Goal: Transaction & Acquisition: Purchase product/service

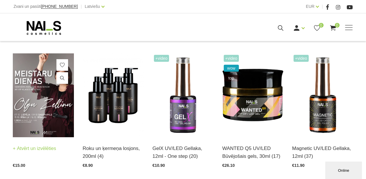
scroll to position [167, 0]
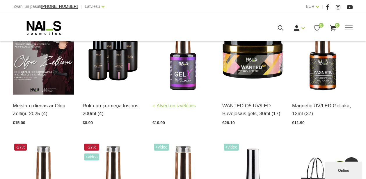
click at [170, 71] on img at bounding box center [182, 53] width 61 height 84
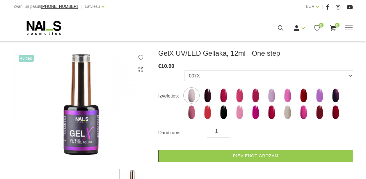
scroll to position [74, 0]
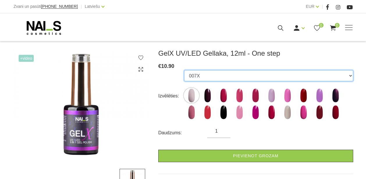
click at [199, 75] on select "007X 023X 027X 099X 1019X 1025X 1035X 1038X 1055X 116X 127X 1695X 231X 247X 255…" at bounding box center [268, 75] width 169 height 11
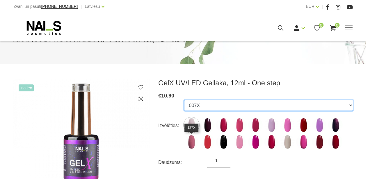
scroll to position [47, 0]
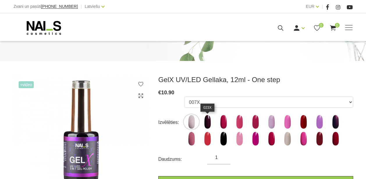
click at [211, 127] on img at bounding box center [207, 122] width 15 height 15
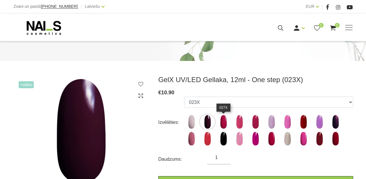
click at [225, 126] on img at bounding box center [223, 122] width 15 height 15
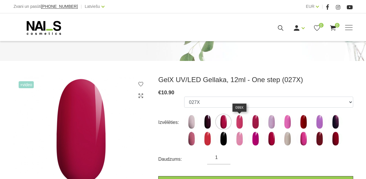
click at [244, 127] on img at bounding box center [239, 122] width 15 height 15
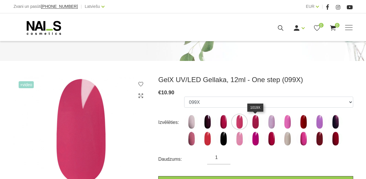
click at [258, 128] on img at bounding box center [255, 122] width 15 height 15
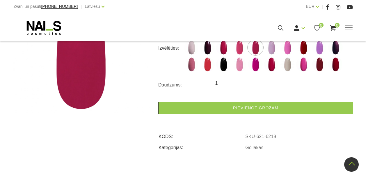
scroll to position [122, 0]
click at [287, 67] on img at bounding box center [287, 64] width 15 height 15
select select "6402"
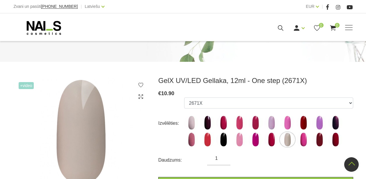
scroll to position [0, 0]
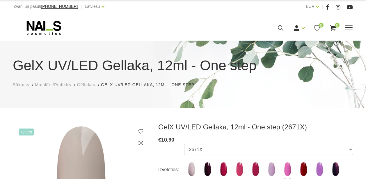
click at [352, 28] on span at bounding box center [349, 27] width 8 height 1
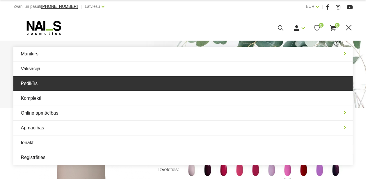
click at [51, 84] on link "Pedikīrs" at bounding box center [182, 83] width 339 height 15
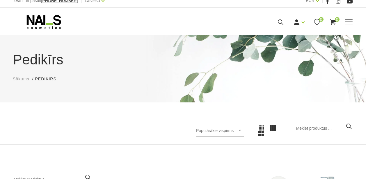
scroll to position [41, 0]
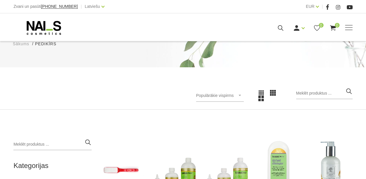
click at [244, 96] on div "Populārākie vispirms Populārākie vispirms Jaunumi Lētākais vispirms Dārgākais v…" at bounding box center [220, 96] width 48 height 12
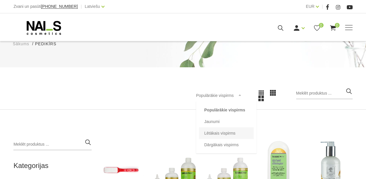
click at [220, 130] on li "Lētākais vispirms" at bounding box center [226, 134] width 55 height 12
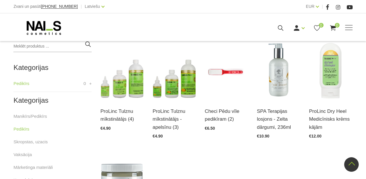
scroll to position [81, 0]
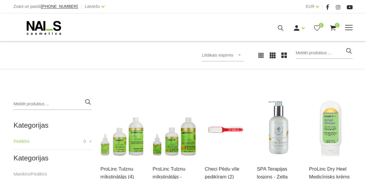
click at [347, 28] on span at bounding box center [349, 27] width 8 height 1
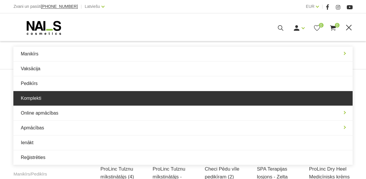
click at [242, 96] on link "Komplekti" at bounding box center [182, 98] width 339 height 15
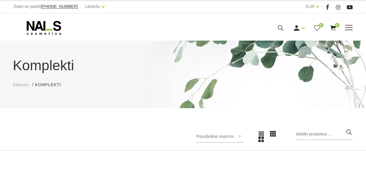
click at [341, 32] on div "Manikīrs Gēllakas Bāzes, topi un praimeri Gēlu sistēmas Dizaina sistēmas Dažādi…" at bounding box center [182, 28] width 339 height 15
click at [349, 33] on div "Manikīrs Gēllakas Bāzes, topi un praimeri Gēlu sistēmas Dizaina sistēmas Dažādi…" at bounding box center [182, 28] width 339 height 15
click at [349, 29] on span at bounding box center [349, 28] width 8 height 6
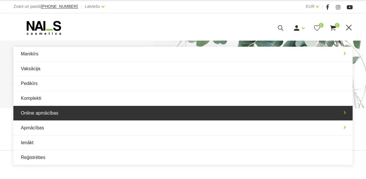
click at [90, 112] on link "Online apmācības" at bounding box center [182, 113] width 339 height 15
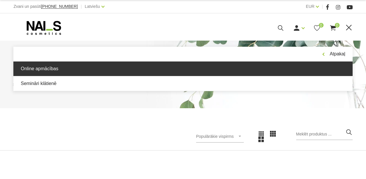
click at [82, 74] on link "Online apmācības" at bounding box center [182, 69] width 339 height 15
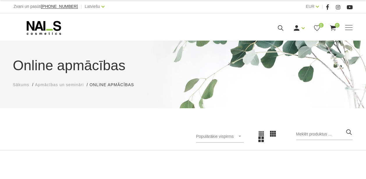
click at [15, 85] on span "Sākums" at bounding box center [21, 85] width 17 height 5
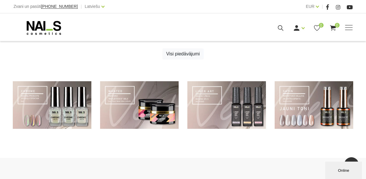
scroll to position [394, 0]
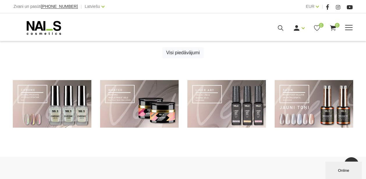
click at [343, 30] on div "Ienākt Reģistrēties 0 0" at bounding box center [250, 27] width 203 height 7
click at [347, 26] on span at bounding box center [349, 28] width 8 height 6
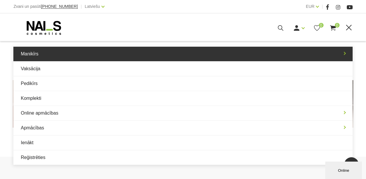
click at [247, 57] on link "Manikīrs" at bounding box center [182, 54] width 339 height 15
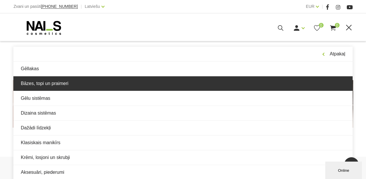
click at [137, 83] on link "Bāzes, topi un praimeri" at bounding box center [182, 83] width 339 height 15
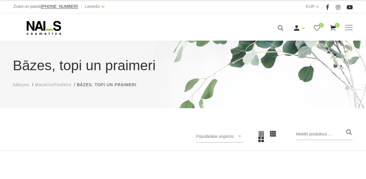
click at [233, 136] on span "Populārākie vispirms" at bounding box center [214, 136] width 37 height 5
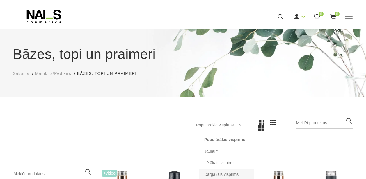
scroll to position [52, 0]
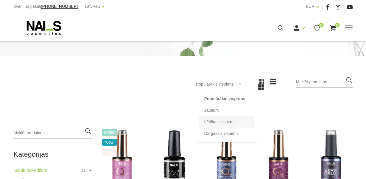
click at [225, 123] on li "Lētākais vispirms" at bounding box center [226, 122] width 55 height 12
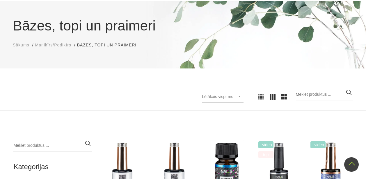
scroll to position [33, 0]
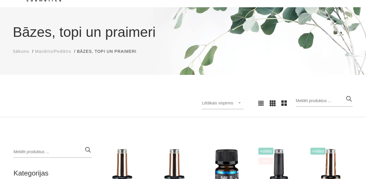
click at [225, 105] on span "Lētākais vispirms" at bounding box center [217, 103] width 31 height 5
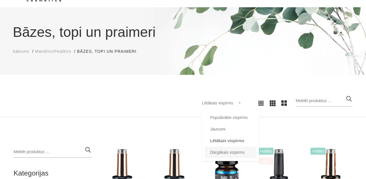
click at [228, 153] on li "Dārgākais vispirms" at bounding box center [230, 153] width 51 height 12
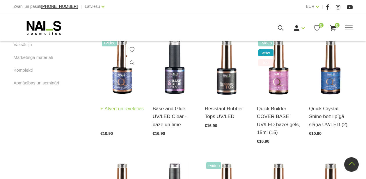
scroll to position [389, 0]
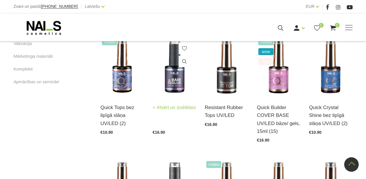
click at [169, 90] on img at bounding box center [173, 67] width 43 height 60
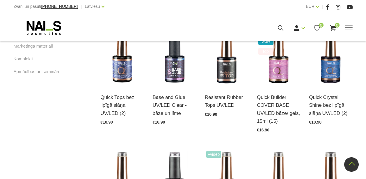
scroll to position [399, 0]
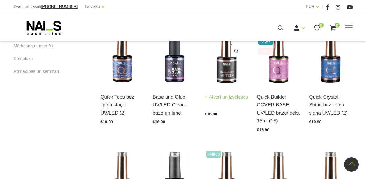
click at [224, 72] on img at bounding box center [226, 56] width 43 height 60
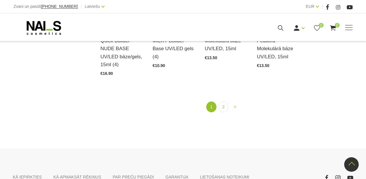
scroll to position [705, 0]
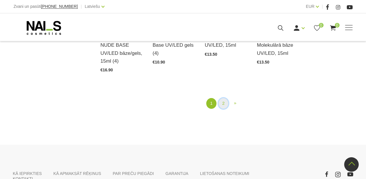
click at [225, 101] on link "2" at bounding box center [223, 103] width 10 height 11
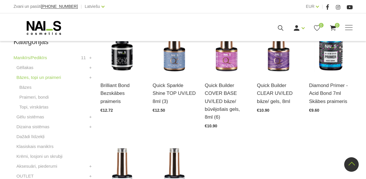
scroll to position [77, 0]
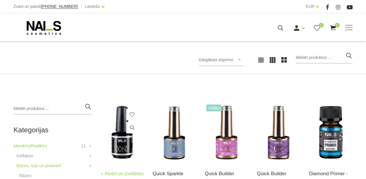
click at [124, 146] on img at bounding box center [121, 133] width 43 height 60
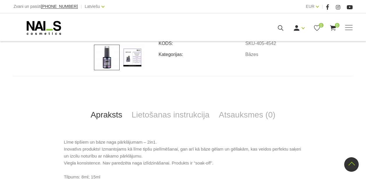
scroll to position [199, 0]
click at [137, 62] on img at bounding box center [132, 57] width 26 height 26
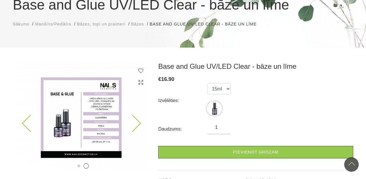
scroll to position [37, 0]
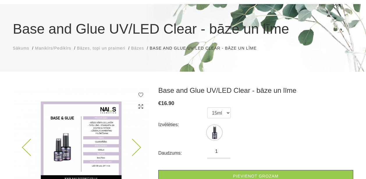
click at [102, 122] on img at bounding box center [81, 141] width 137 height 111
click at [101, 122] on img at bounding box center [81, 141] width 137 height 111
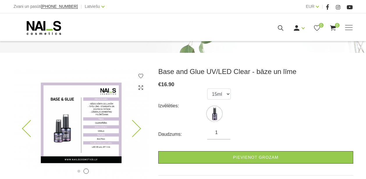
scroll to position [65, 0]
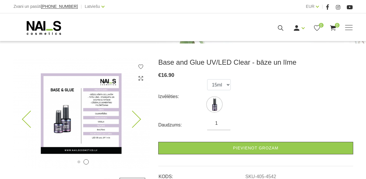
click at [83, 126] on img at bounding box center [81, 113] width 137 height 111
click at [84, 108] on img at bounding box center [81, 113] width 137 height 111
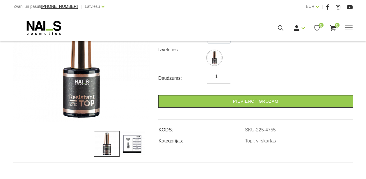
scroll to position [228, 0]
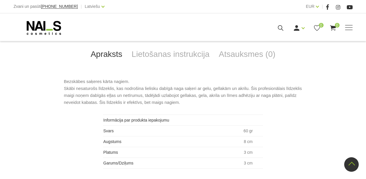
scroll to position [243, 0]
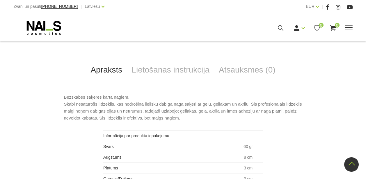
click at [346, 28] on span at bounding box center [349, 28] width 8 height 6
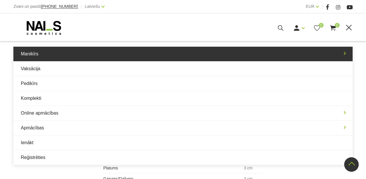
click at [180, 57] on link "Manikīrs" at bounding box center [182, 54] width 339 height 15
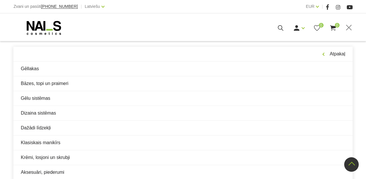
click at [6, 124] on div "Brilliant Bond Bezskābes praimeris € 12.72 Izvēlēties: 15 ml Daudzums: 1 Pievie…" at bounding box center [183, 32] width 366 height 305
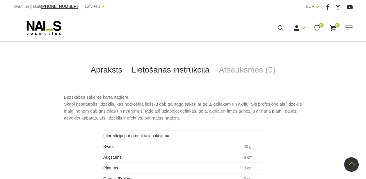
click at [193, 68] on link "Lietošanas instrukcija" at bounding box center [170, 69] width 87 height 19
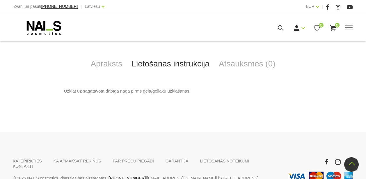
scroll to position [251, 0]
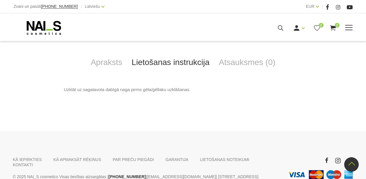
click at [349, 28] on span at bounding box center [349, 27] width 8 height 1
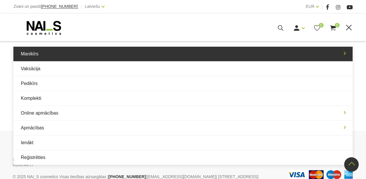
click at [124, 59] on link "Manikīrs" at bounding box center [182, 54] width 339 height 15
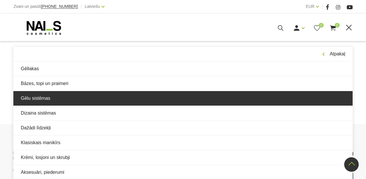
scroll to position [258, 0]
click at [66, 97] on link "Gēlu sistēmas" at bounding box center [182, 98] width 339 height 15
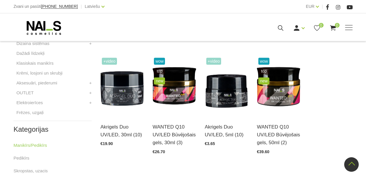
scroll to position [250, 0]
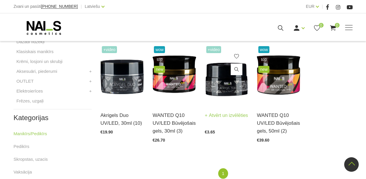
click at [219, 92] on img at bounding box center [226, 75] width 43 height 60
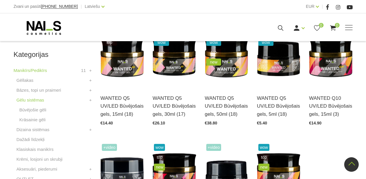
scroll to position [151, 0]
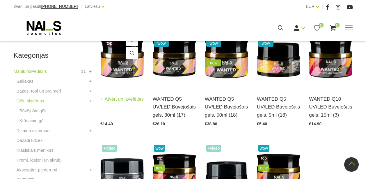
click at [116, 92] on div "WANTED Q5 UV/LED Būvējošais gels, 15ml (18) Atvērt un izvēlēties €14.40" at bounding box center [121, 107] width 43 height 38
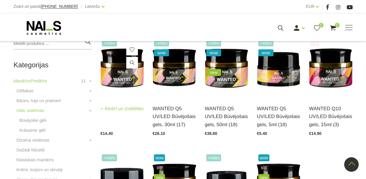
scroll to position [136, 0]
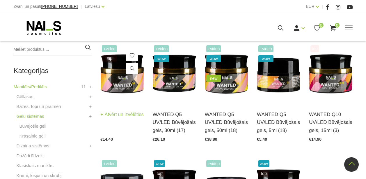
click at [113, 88] on img at bounding box center [121, 74] width 43 height 60
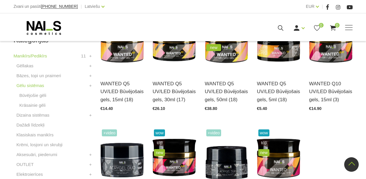
scroll to position [167, 0]
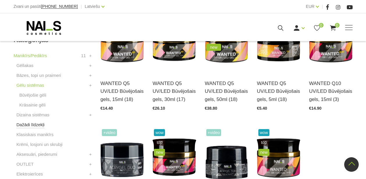
click at [40, 126] on link "Dažādi līdzekļi" at bounding box center [30, 124] width 28 height 7
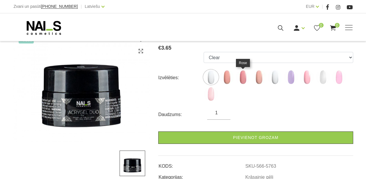
scroll to position [50, 0]
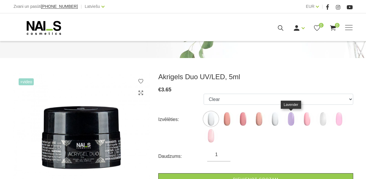
click at [287, 121] on img at bounding box center [290, 119] width 15 height 15
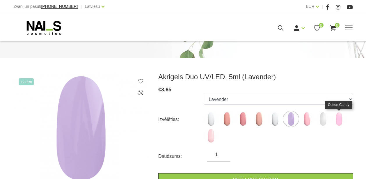
click at [341, 115] on img at bounding box center [338, 119] width 15 height 15
select select "6390"
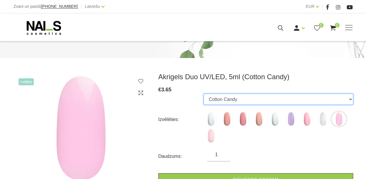
click at [306, 100] on select "Clear Rosy Peach Rose Cool Nude Cool White Lavender Warm Nude Sparkle White Cot…" at bounding box center [277, 99] width 149 height 11
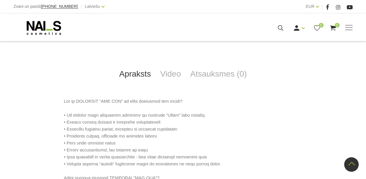
scroll to position [272, 0]
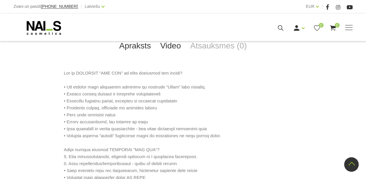
click at [175, 44] on link "Video" at bounding box center [170, 45] width 30 height 19
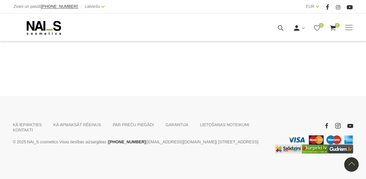
scroll to position [528, 0]
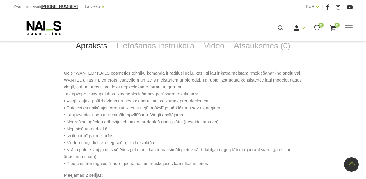
scroll to position [266, 0]
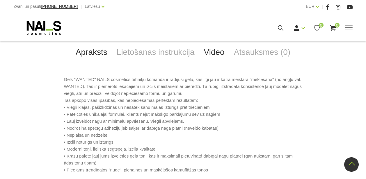
click at [213, 53] on link "Video" at bounding box center [214, 52] width 30 height 19
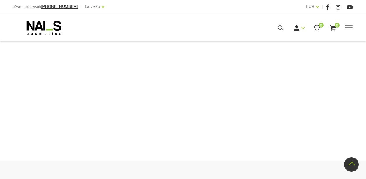
scroll to position [528, 0]
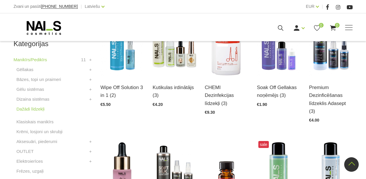
scroll to position [164, 0]
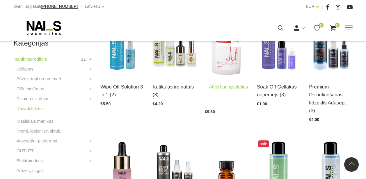
click at [213, 91] on link "Atvērt un izvēlēties" at bounding box center [226, 87] width 43 height 8
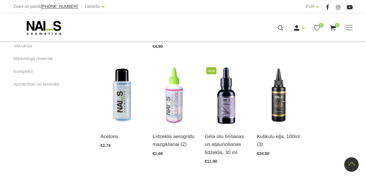
scroll to position [361, 0]
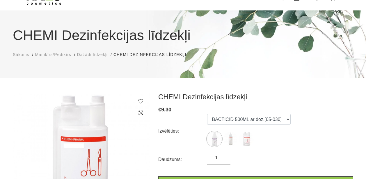
scroll to position [31, 0]
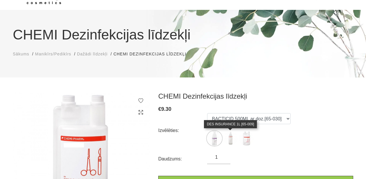
click at [228, 138] on img at bounding box center [230, 138] width 15 height 15
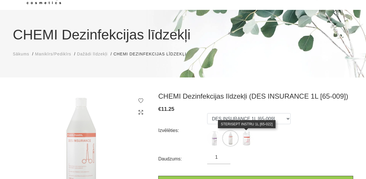
click at [242, 140] on img at bounding box center [246, 138] width 15 height 15
select select "5498"
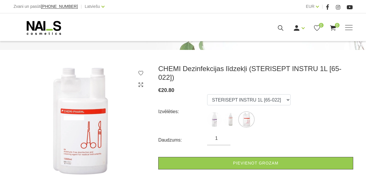
scroll to position [59, 0]
